Goal: Task Accomplishment & Management: Manage account settings

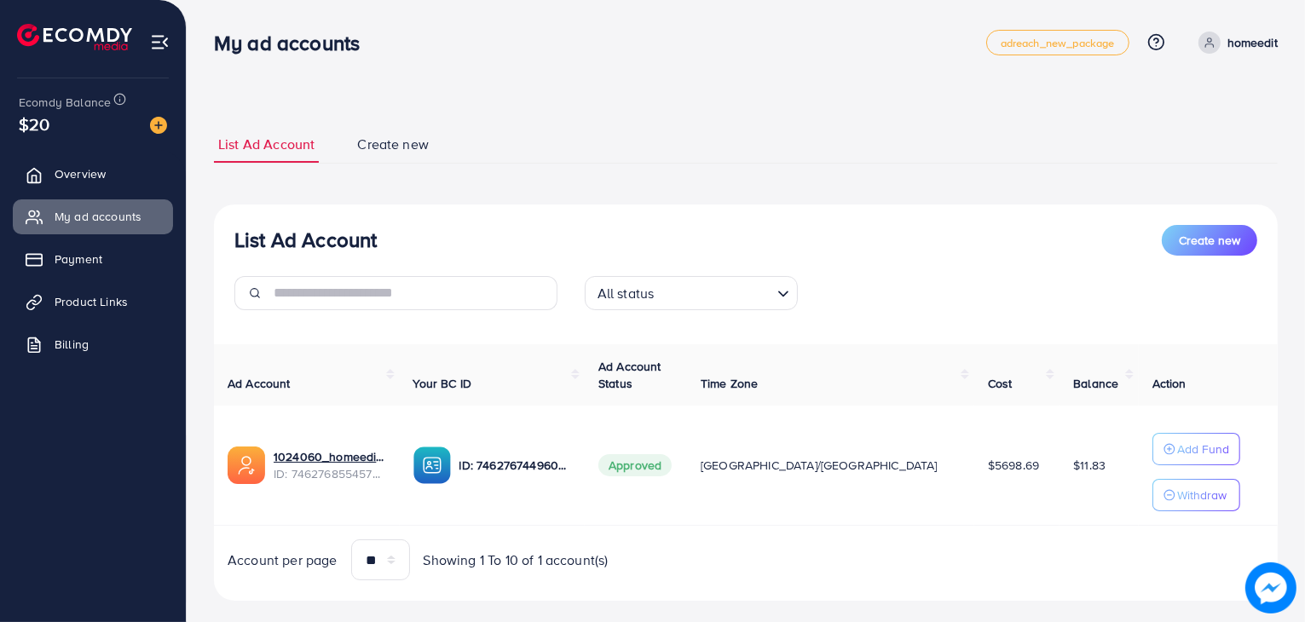
click at [99, 275] on link "Payment" at bounding box center [93, 259] width 160 height 34
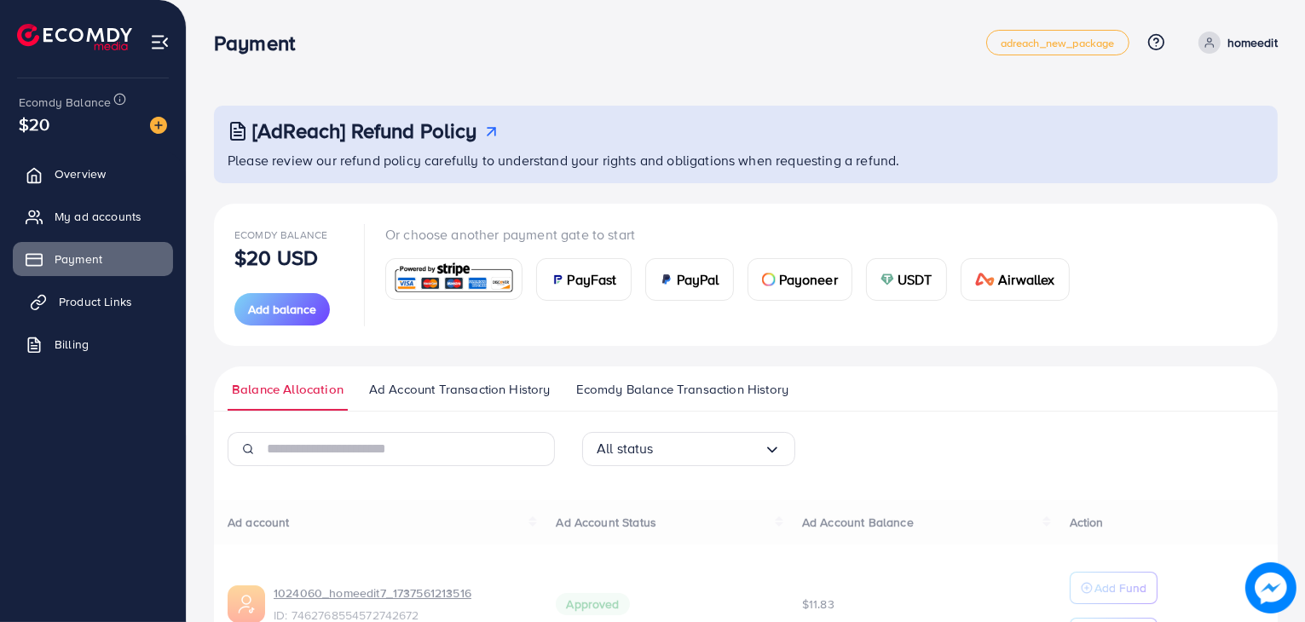
click at [99, 286] on link "Product Links" at bounding box center [93, 302] width 160 height 34
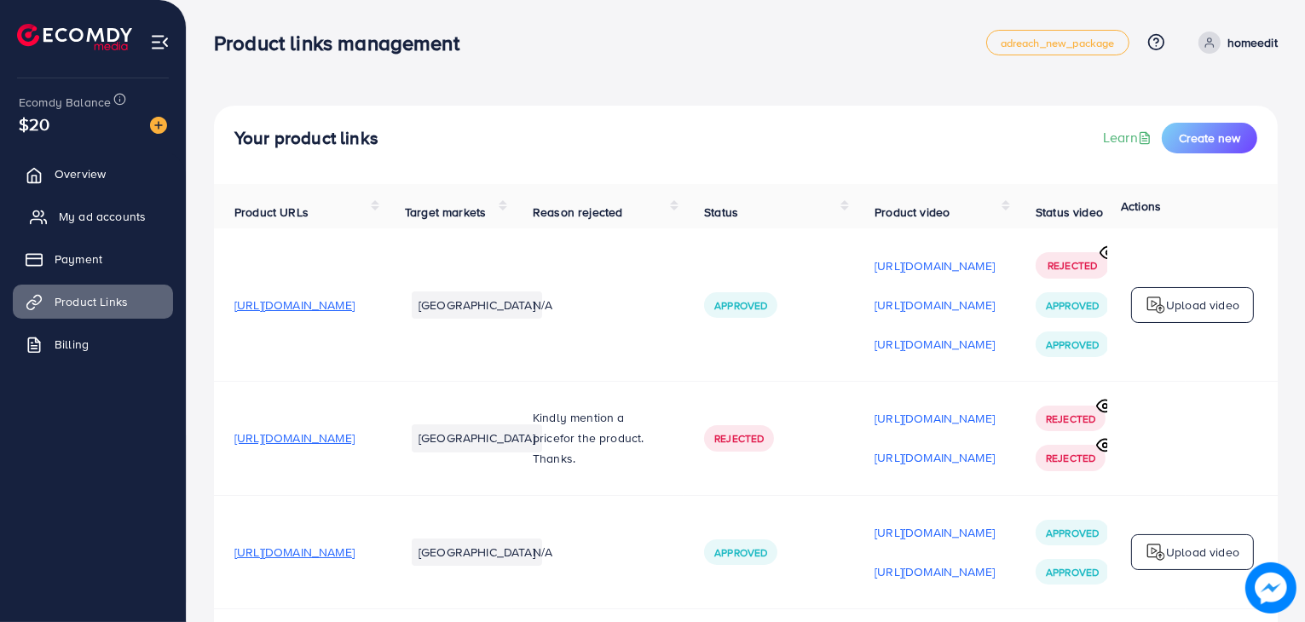
click at [130, 218] on span "My ad accounts" at bounding box center [102, 216] width 87 height 17
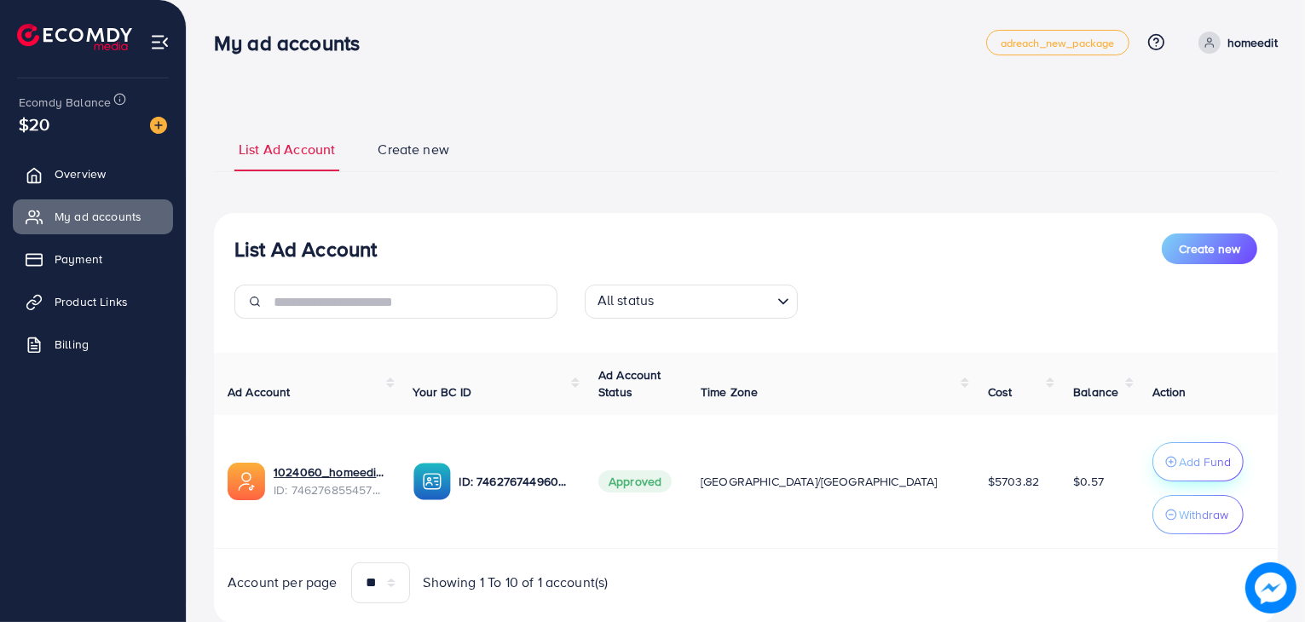
click at [1179, 462] on p "Add Fund" at bounding box center [1205, 462] width 52 height 20
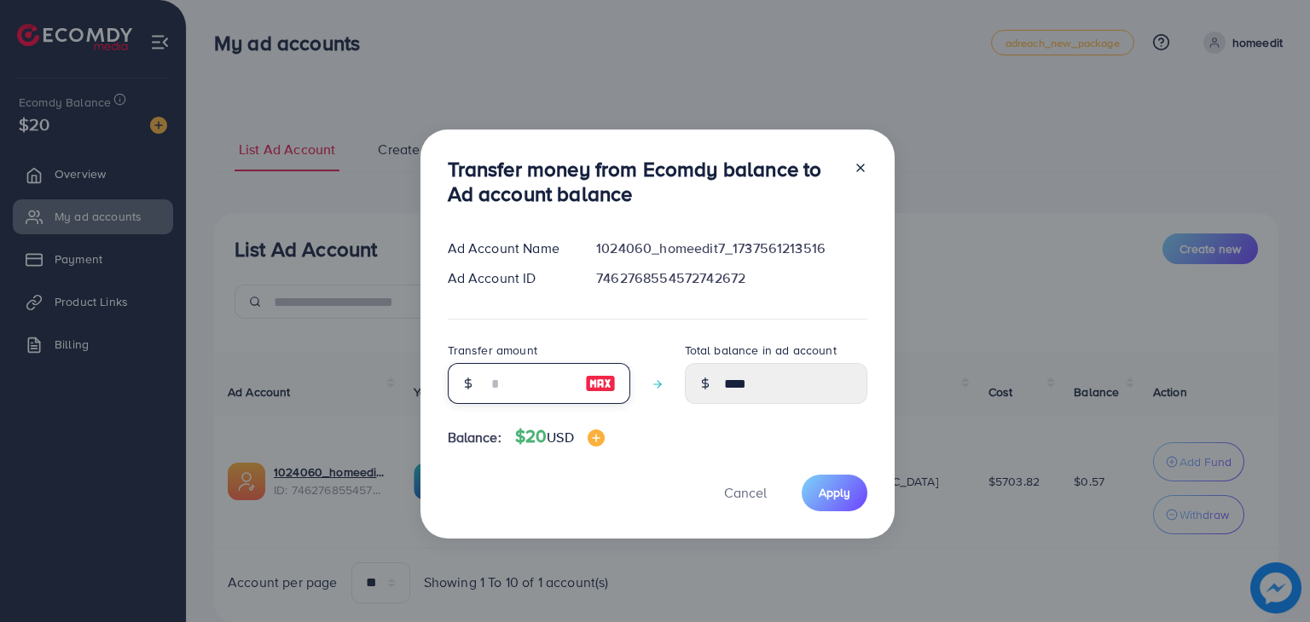
click at [529, 397] on input "number" at bounding box center [529, 383] width 85 height 41
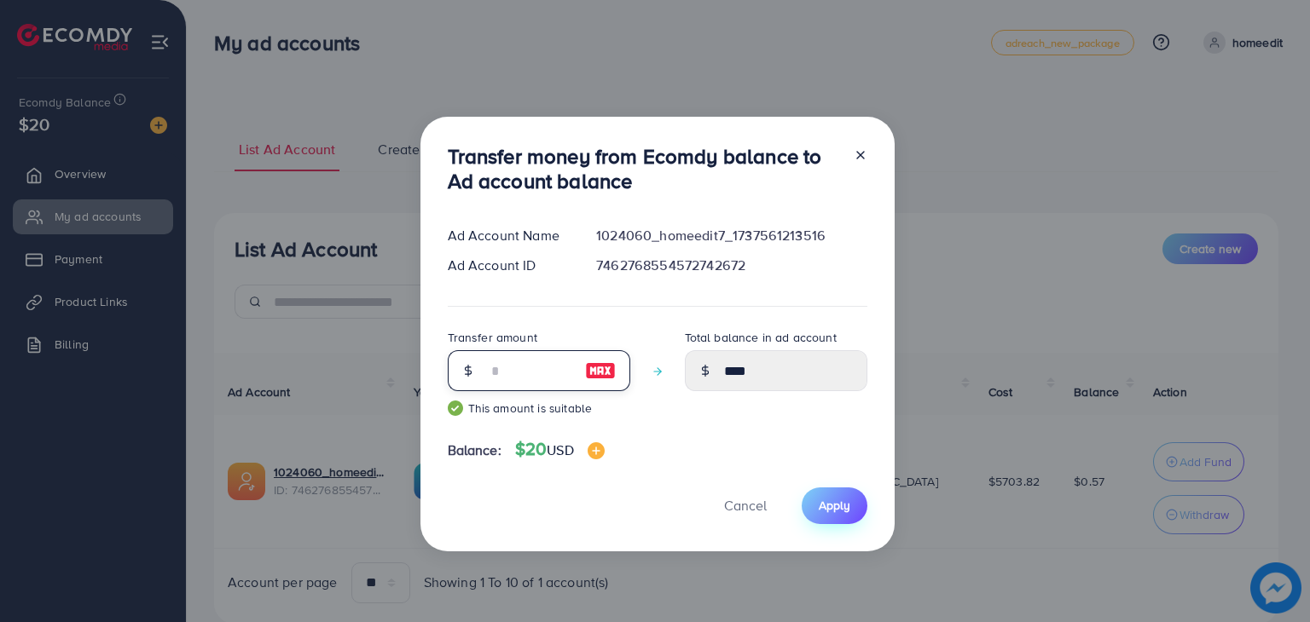
type input "**"
click at [859, 493] on button "Apply" at bounding box center [834, 506] width 66 height 37
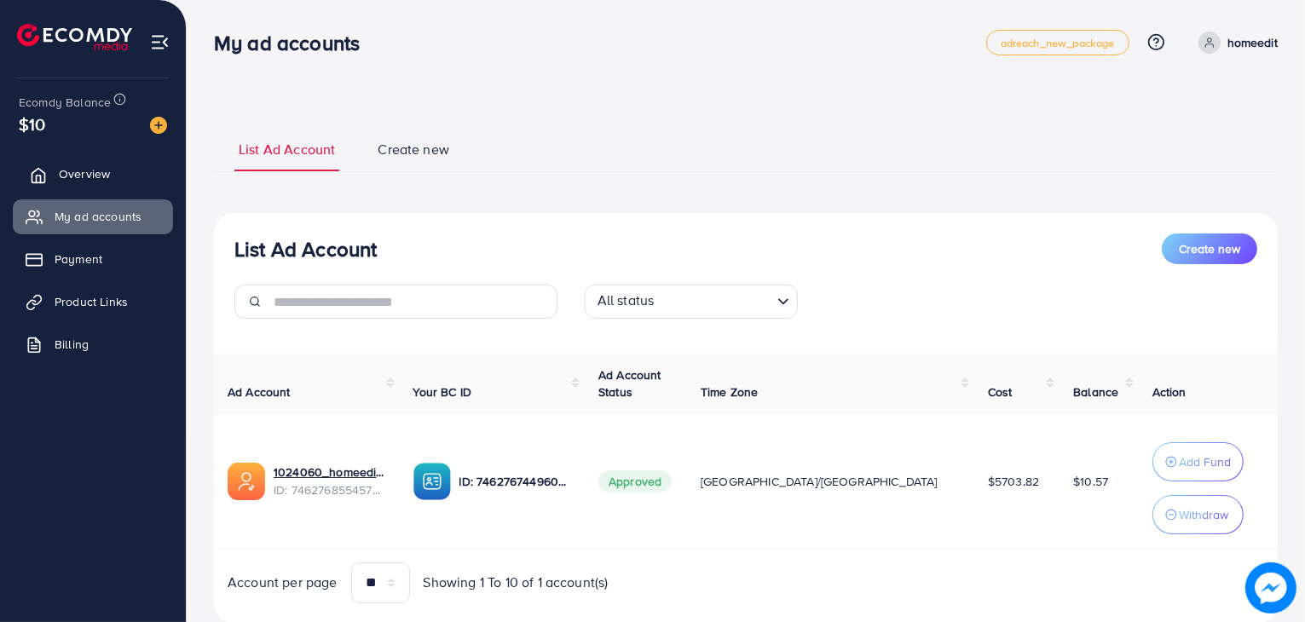
click at [122, 171] on link "Overview" at bounding box center [93, 174] width 160 height 34
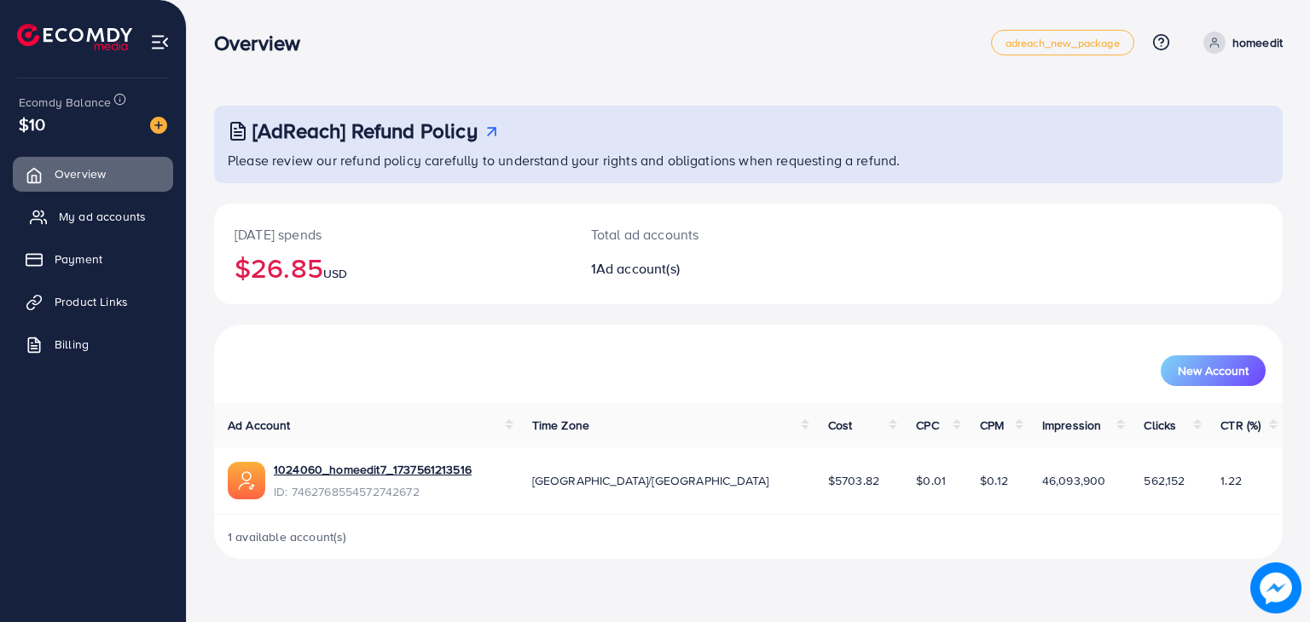
click at [111, 208] on span "My ad accounts" at bounding box center [102, 216] width 87 height 17
